Goal: Information Seeking & Learning: Understand process/instructions

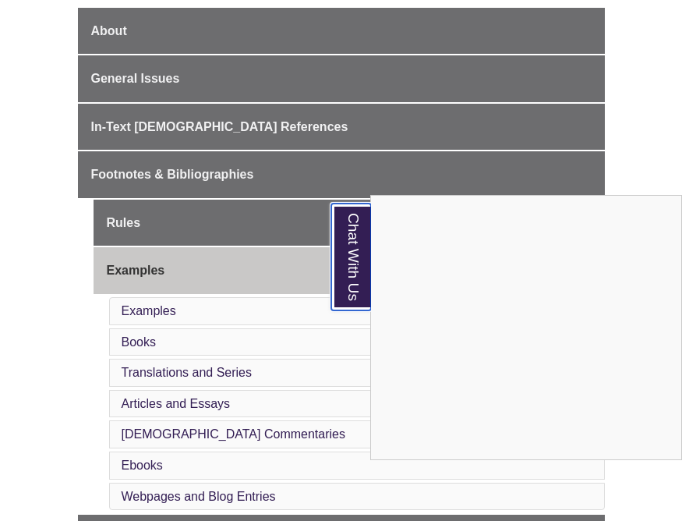
scroll to position [402, 0]
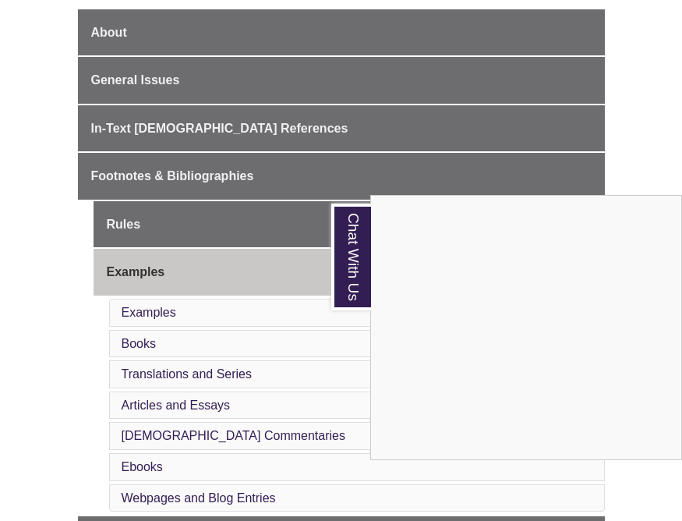
click at [206, 126] on div "Chat With Us" at bounding box center [341, 260] width 682 height 521
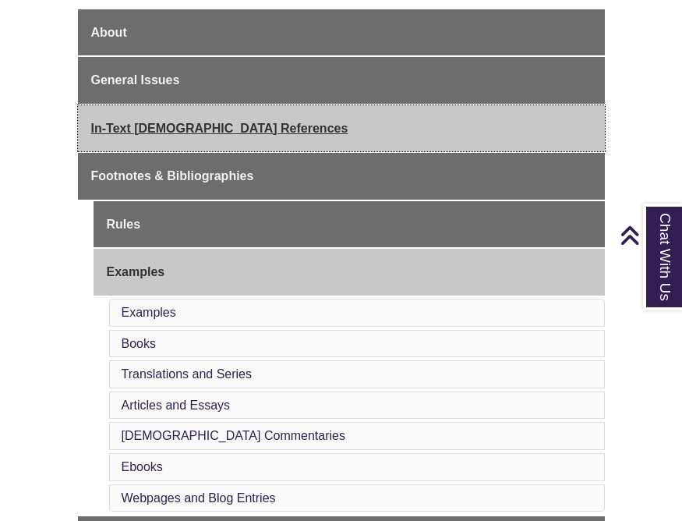
click at [185, 128] on span "In-Text [DEMOGRAPHIC_DATA] References" at bounding box center [219, 128] width 257 height 13
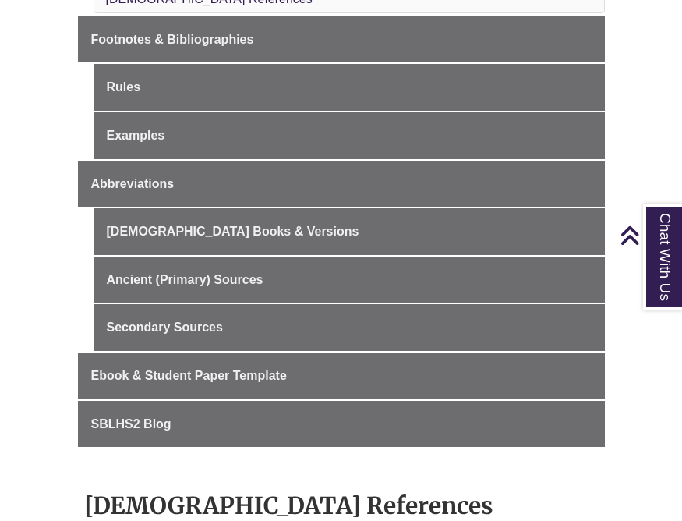
scroll to position [577, 0]
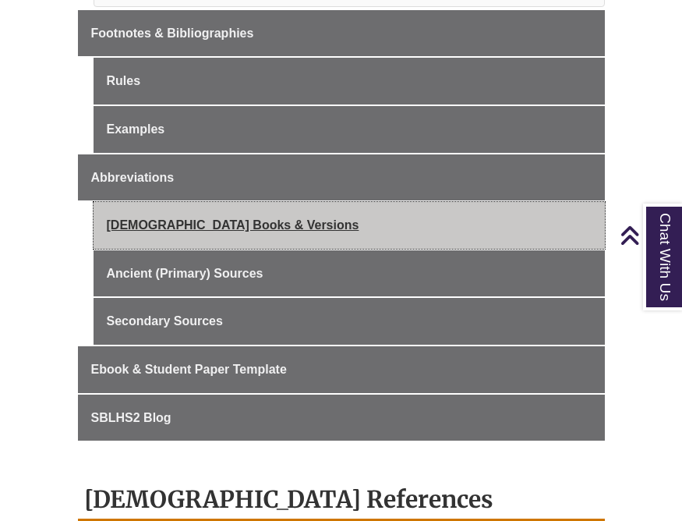
click at [281, 228] on link "[DEMOGRAPHIC_DATA] Books & Versions" at bounding box center [349, 225] width 511 height 47
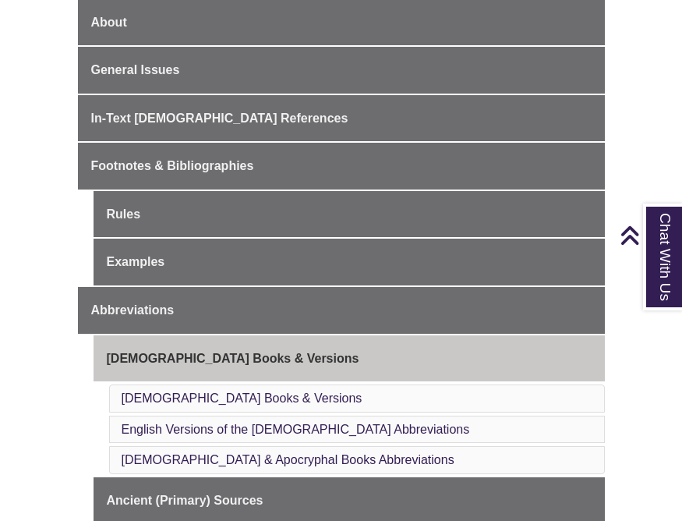
scroll to position [411, 0]
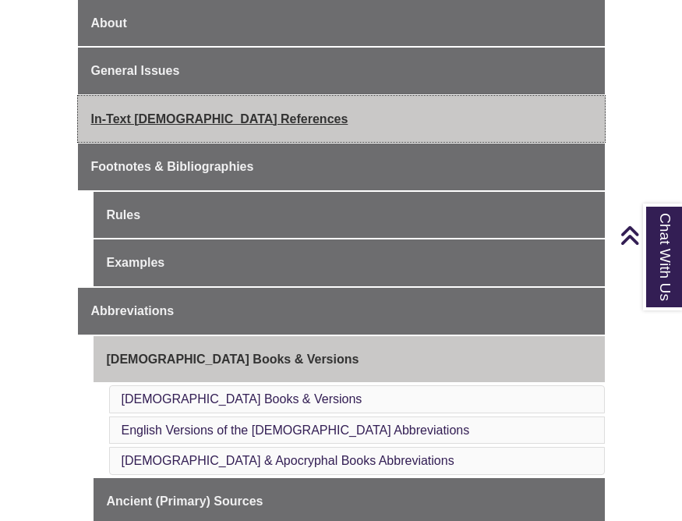
click at [172, 115] on span "In-Text [DEMOGRAPHIC_DATA] References" at bounding box center [219, 118] width 257 height 13
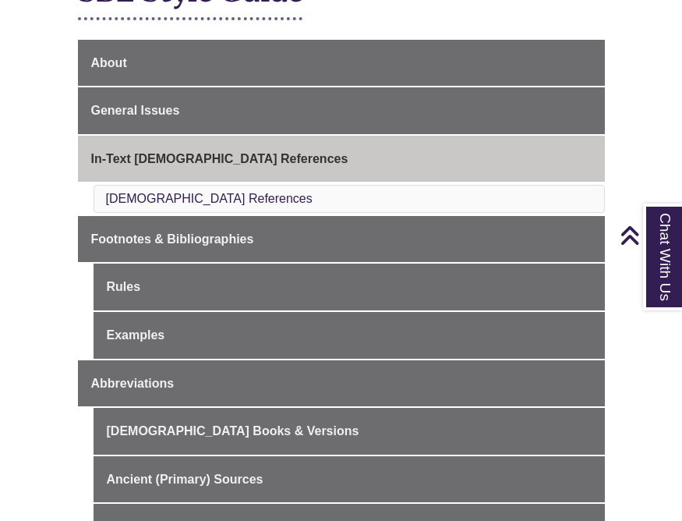
scroll to position [375, 0]
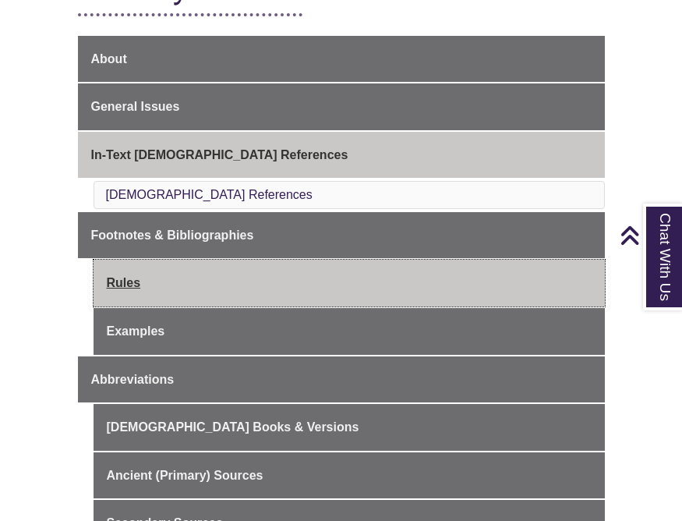
click at [126, 287] on link "Rules" at bounding box center [349, 283] width 511 height 47
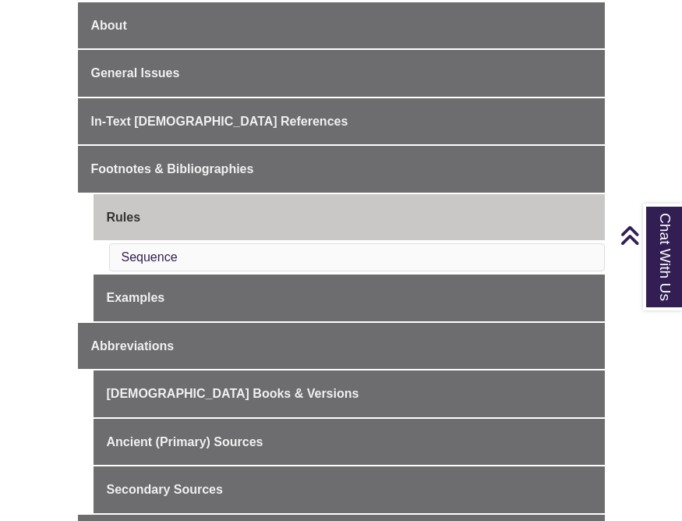
scroll to position [398, 0]
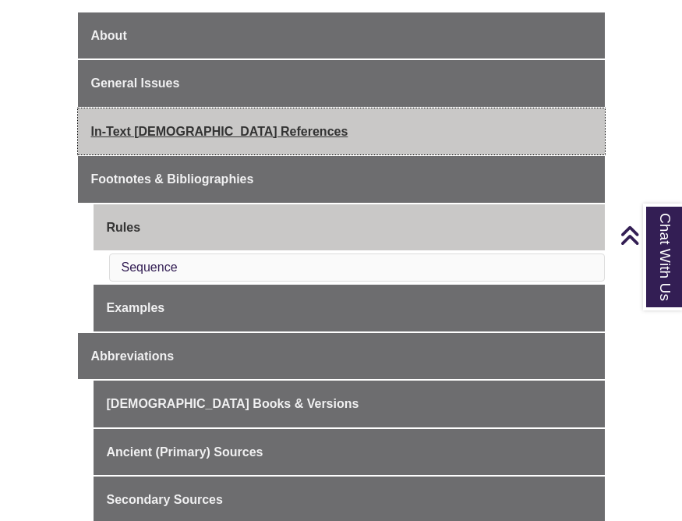
click at [169, 125] on span "In-Text [DEMOGRAPHIC_DATA] References" at bounding box center [219, 131] width 257 height 13
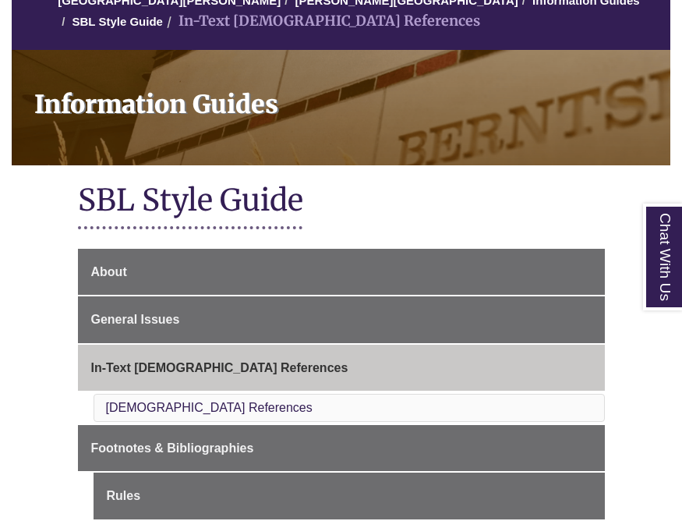
scroll to position [171, 0]
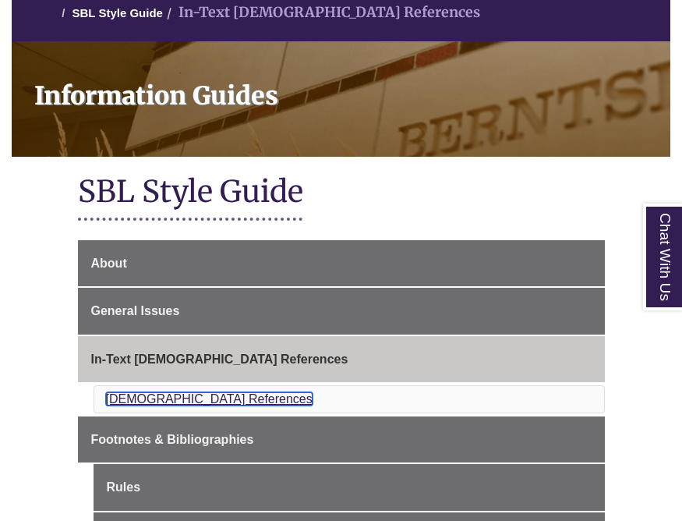
click at [163, 395] on link "[DEMOGRAPHIC_DATA] References" at bounding box center [209, 398] width 207 height 13
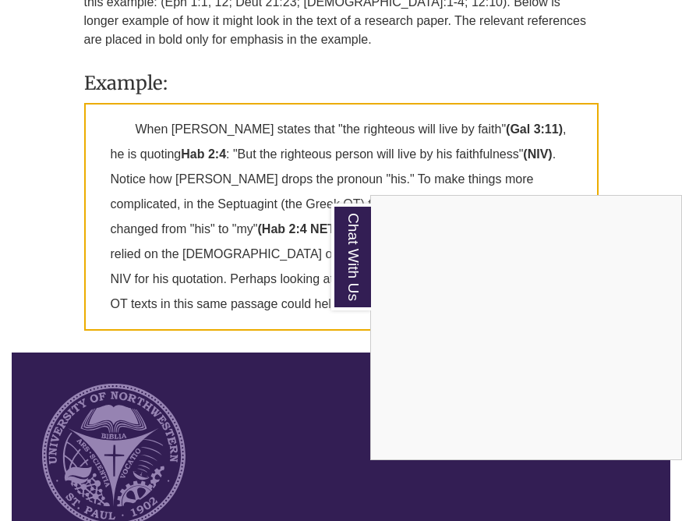
scroll to position [1244, 0]
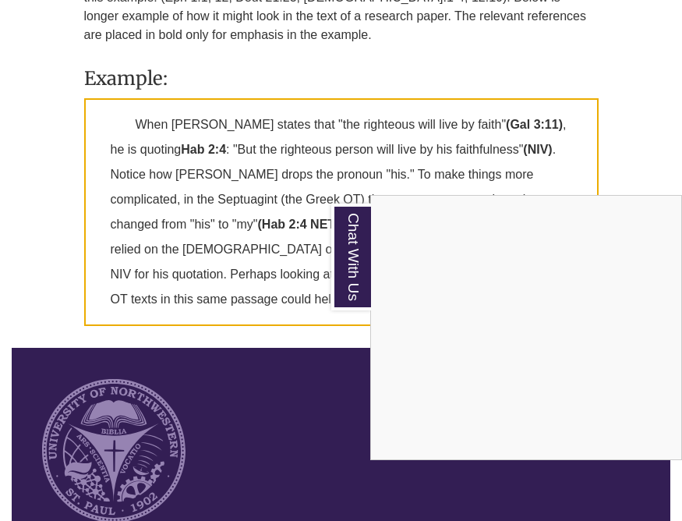
click at [625, 143] on div "Chat With Us" at bounding box center [341, 260] width 682 height 521
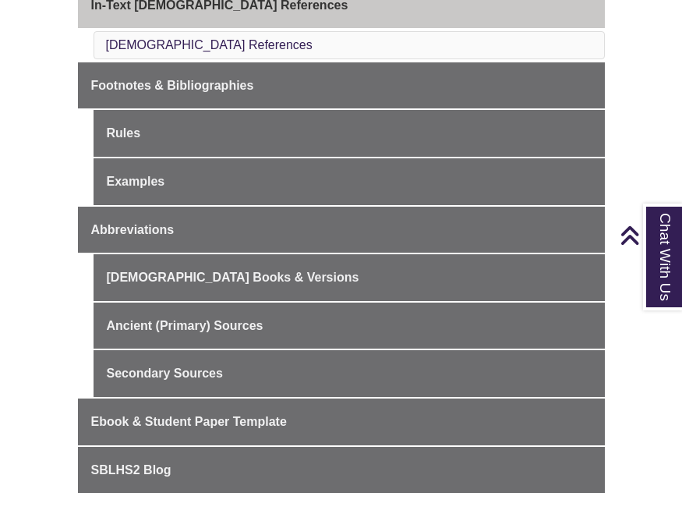
scroll to position [527, 0]
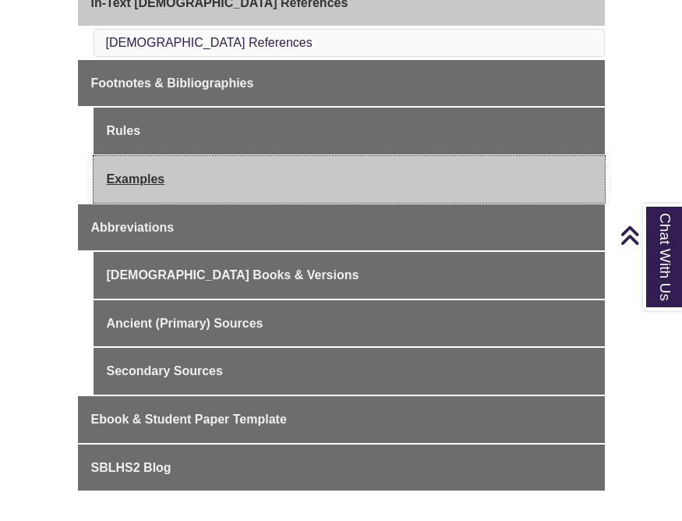
click at [154, 190] on link "Examples" at bounding box center [349, 179] width 511 height 47
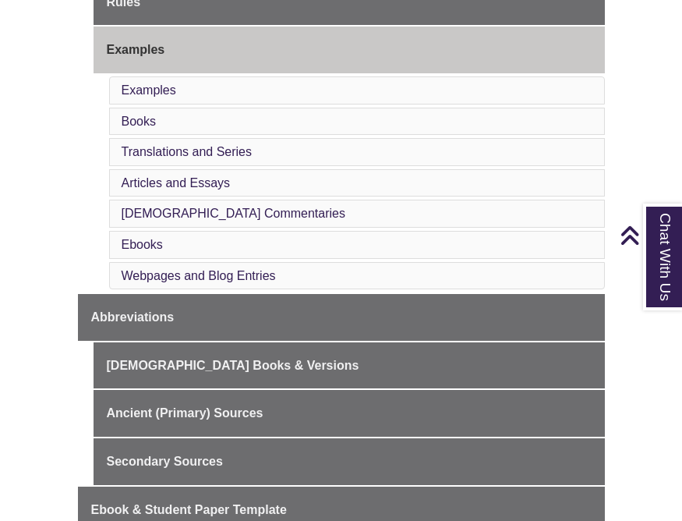
scroll to position [625, 0]
click at [165, 120] on li "Books" at bounding box center [357, 121] width 496 height 28
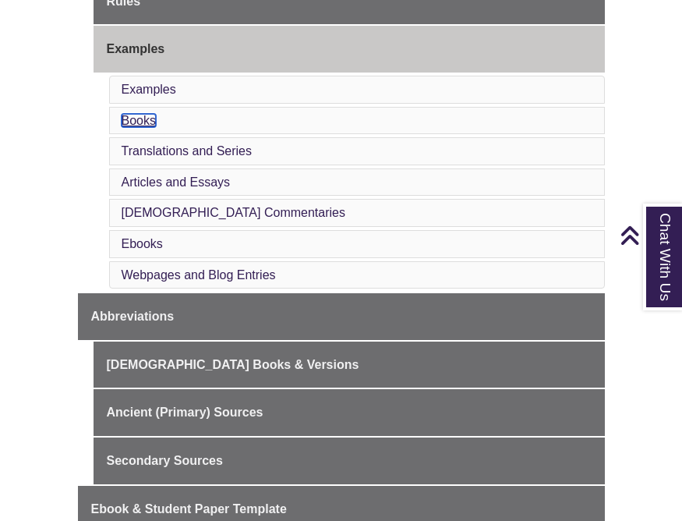
click at [138, 123] on link "Books" at bounding box center [139, 120] width 34 height 13
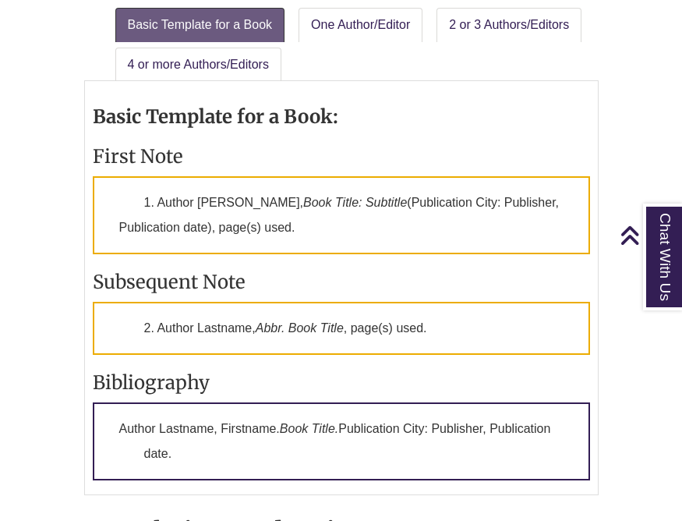
scroll to position [1525, 0]
